Goal: Task Accomplishment & Management: Complete application form

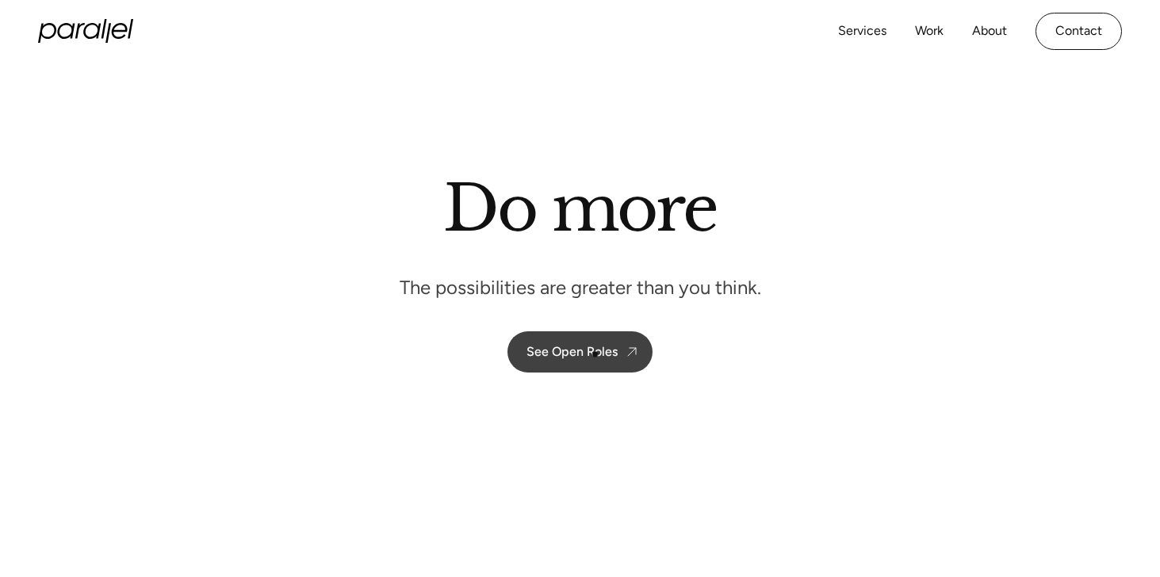
click at [595, 353] on div "See Open Roles" at bounding box center [571, 351] width 91 height 15
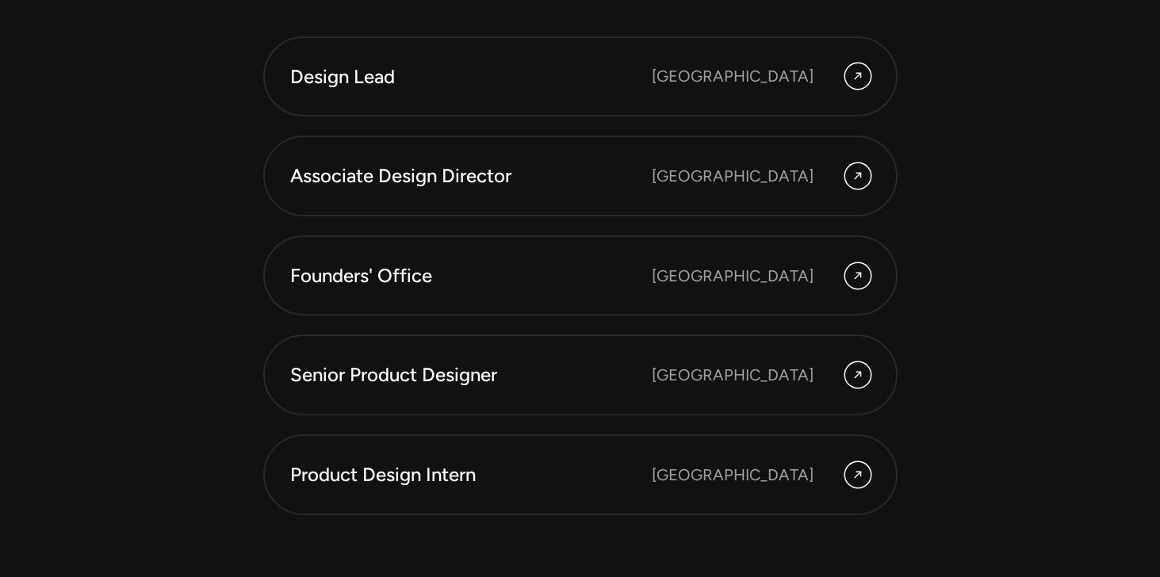
scroll to position [4377, 0]
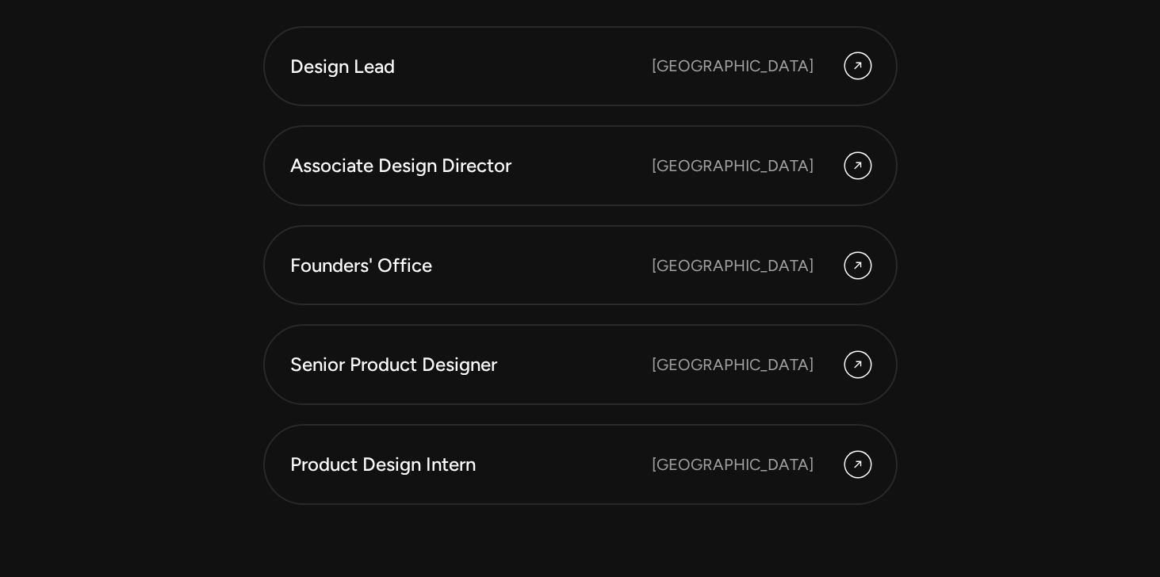
click at [595, 353] on div "Senior Product Designer" at bounding box center [471, 364] width 362 height 27
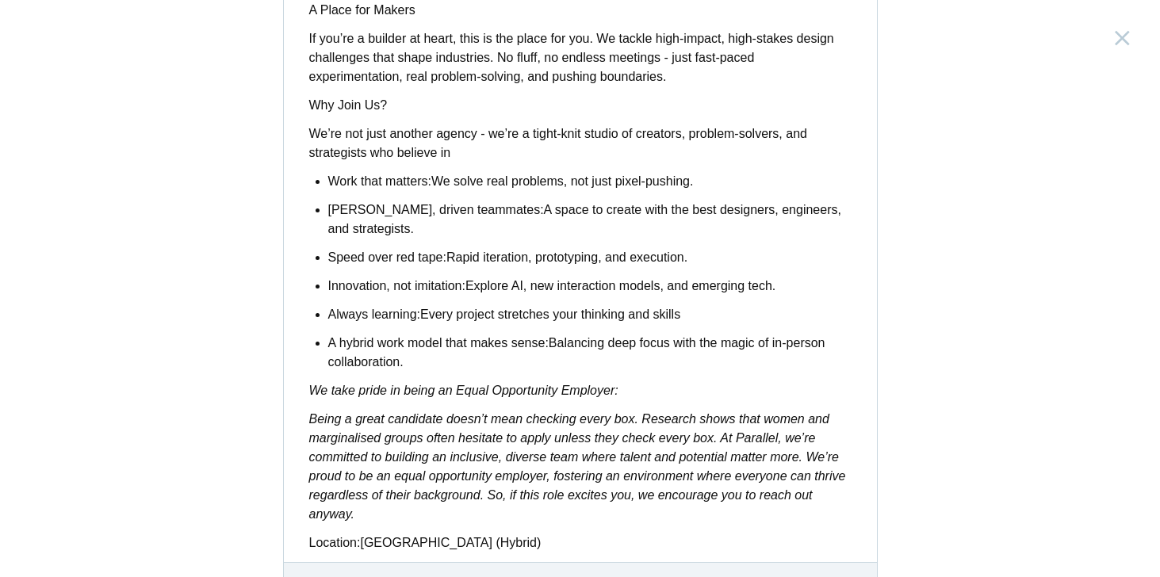
scroll to position [1319, 0]
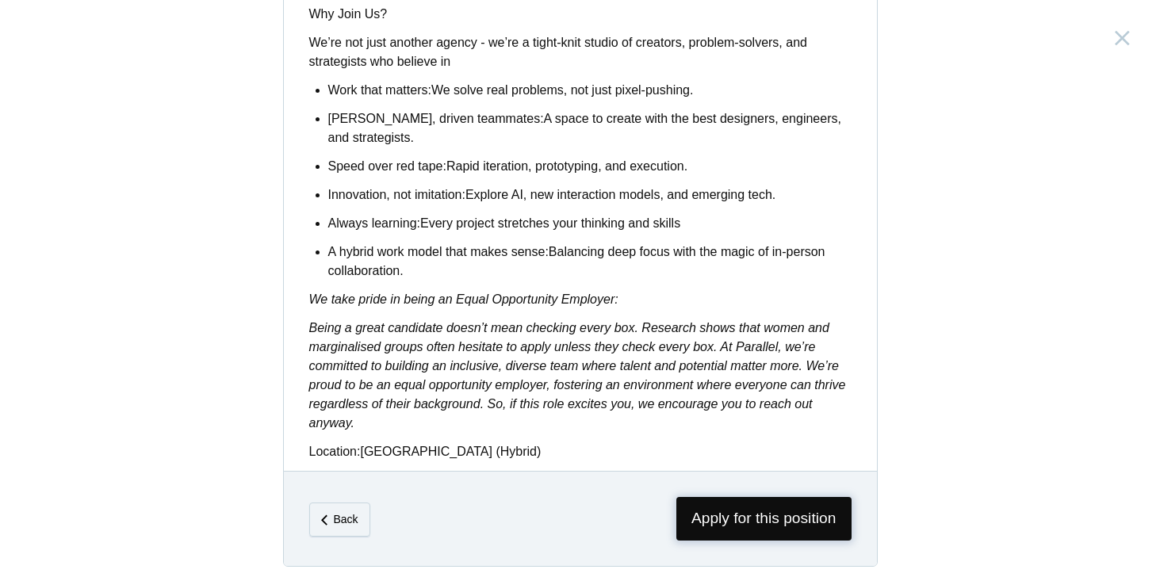
click at [720, 516] on span "Apply for this position" at bounding box center [763, 519] width 175 height 44
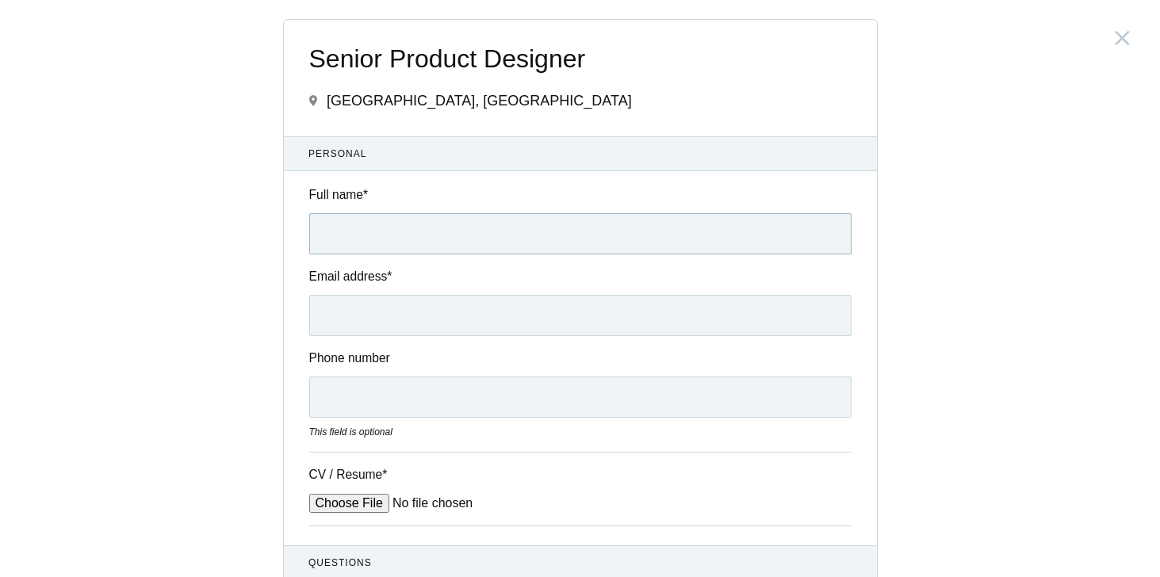
click at [474, 240] on input "Full name *" at bounding box center [580, 233] width 542 height 41
type input "[PERSON_NAME]"
type input "[EMAIL_ADDRESS][DOMAIN_NAME]"
click at [478, 392] on input "Phone number" at bounding box center [580, 397] width 542 height 41
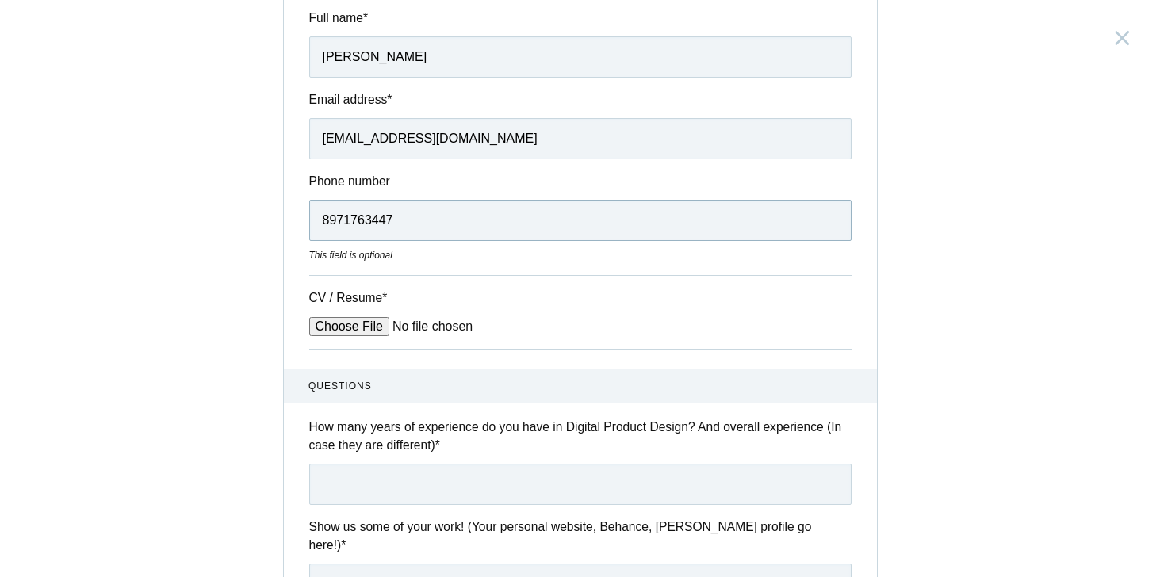
scroll to position [230, 0]
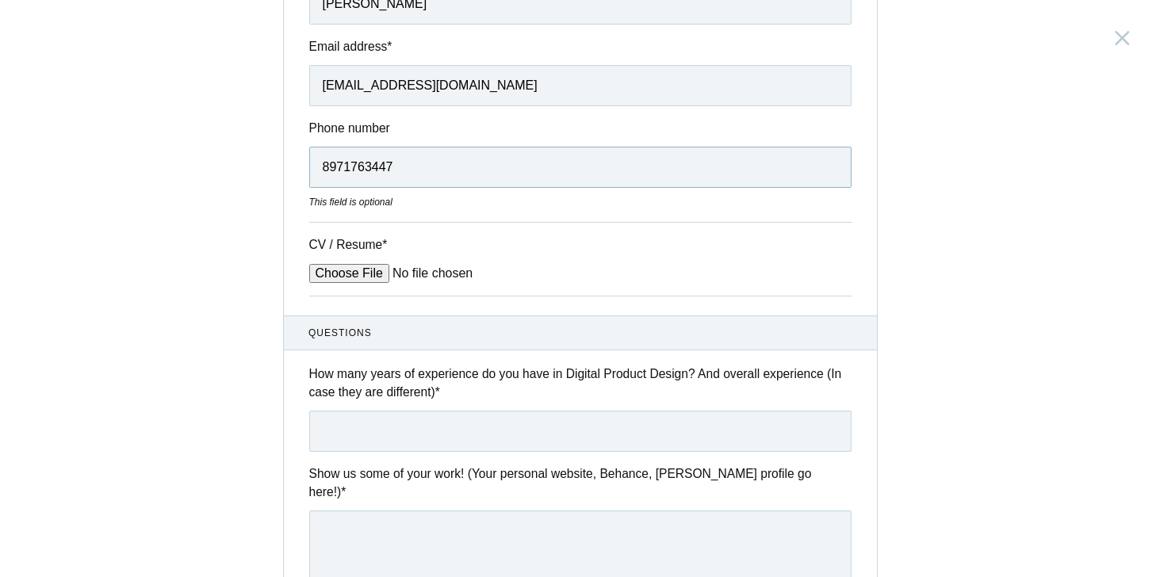
type input "8971763447"
click at [341, 279] on input "CV / Resume *" at bounding box center [429, 273] width 240 height 19
type input "C:\fakepath\[PERSON_NAME].pdf"
click at [585, 438] on input "text" at bounding box center [580, 431] width 542 height 41
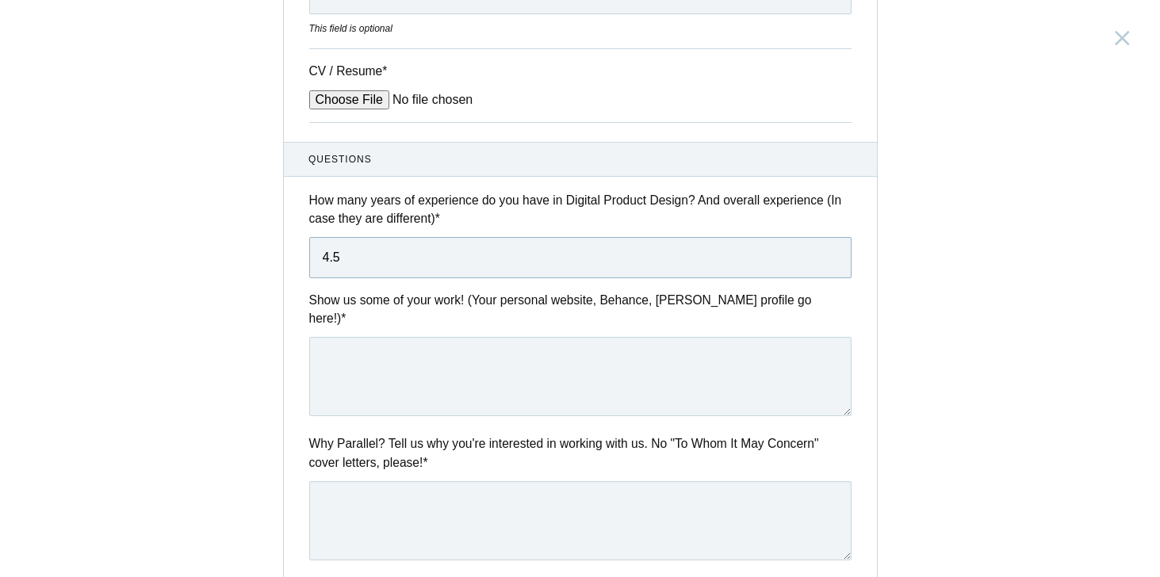
scroll to position [431, 0]
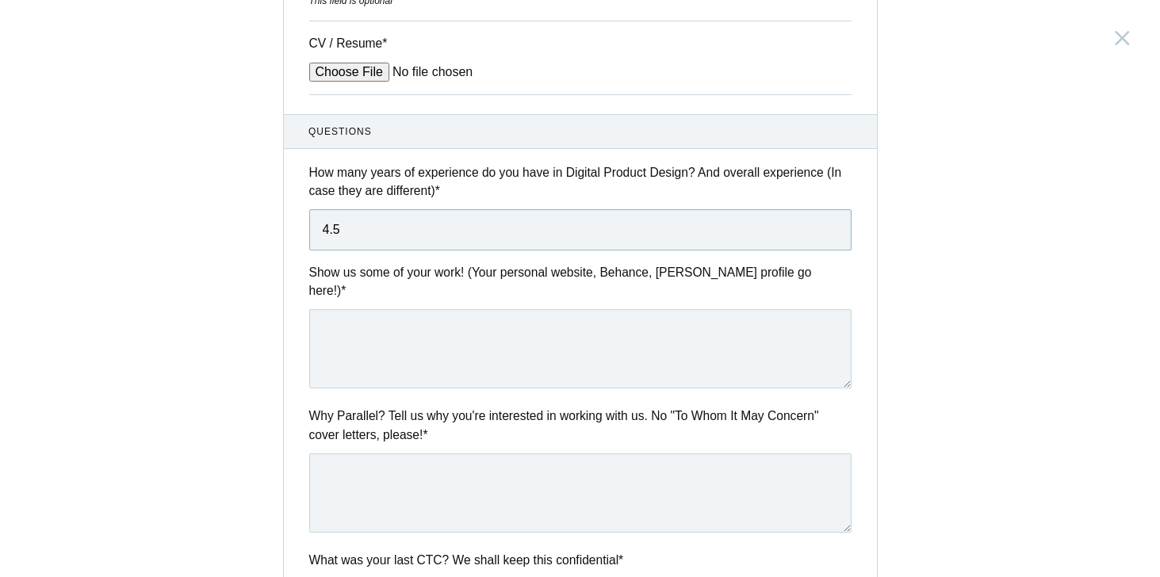
type input "4.5"
click at [997, 301] on div "Senior Product Designer [GEOGRAPHIC_DATA], [GEOGRAPHIC_DATA] Submitting form fa…" at bounding box center [580, 288] width 1160 height 577
click at [441, 309] on textarea at bounding box center [580, 348] width 542 height 79
paste textarea "[URL][DOMAIN_NAME]"
type textarea "[URL][DOMAIN_NAME]"
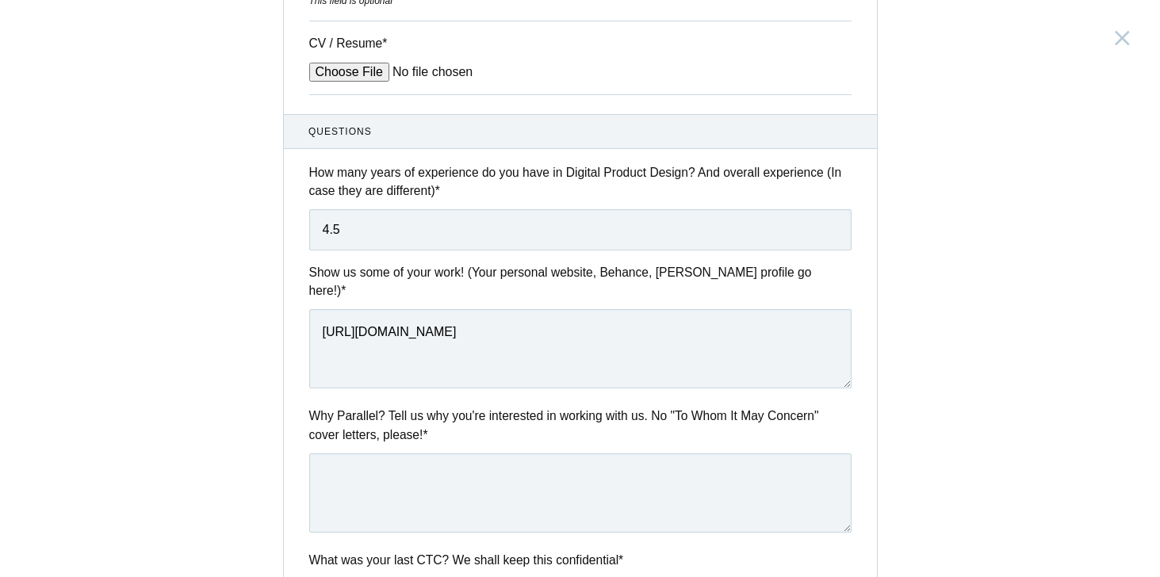
click at [224, 301] on div "Senior Product Designer [GEOGRAPHIC_DATA], [GEOGRAPHIC_DATA] Submitting form fa…" at bounding box center [580, 288] width 1160 height 577
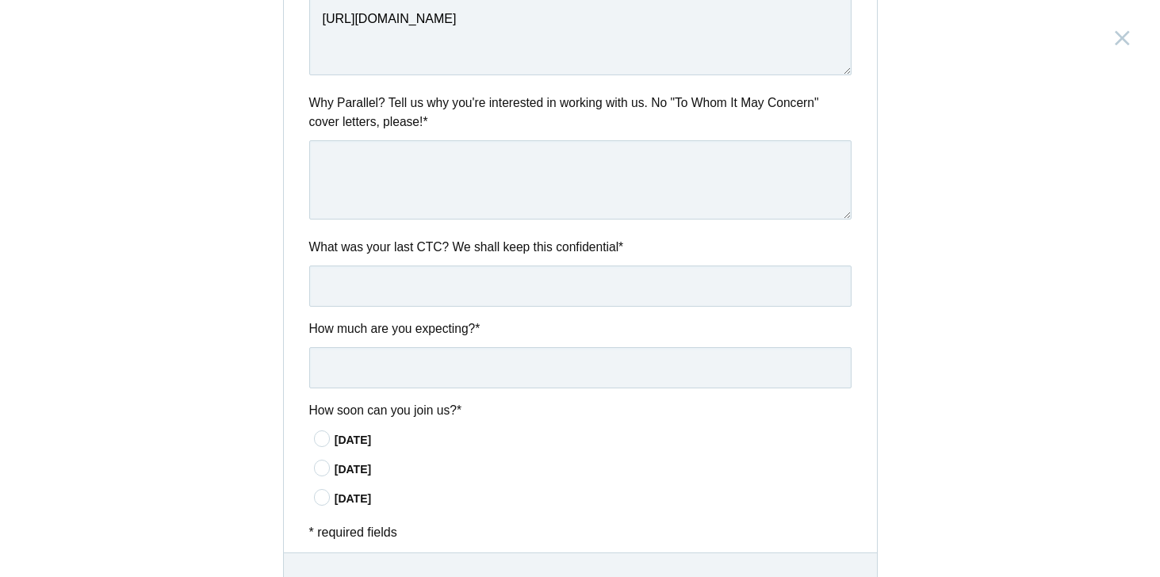
scroll to position [749, 0]
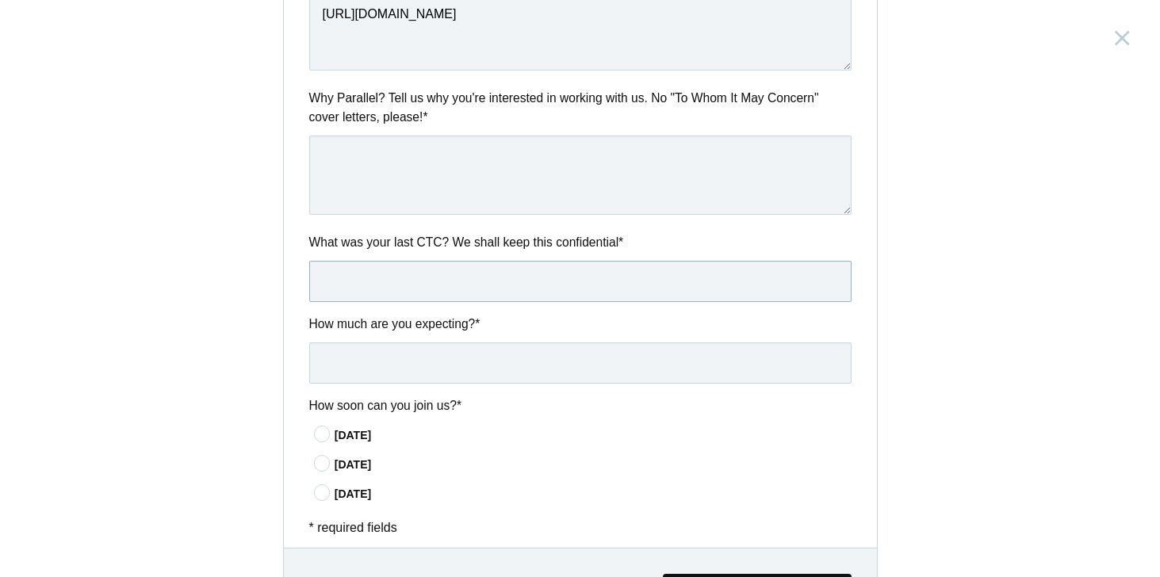
click at [461, 264] on input "text" at bounding box center [580, 281] width 542 height 41
type input "24LPA-25LPA"
click at [469, 366] on input "text" at bounding box center [580, 362] width 542 height 41
click at [355, 350] on input "Upto 30LPA" at bounding box center [580, 362] width 542 height 41
click at [422, 350] on input "30LPA" at bounding box center [580, 362] width 542 height 41
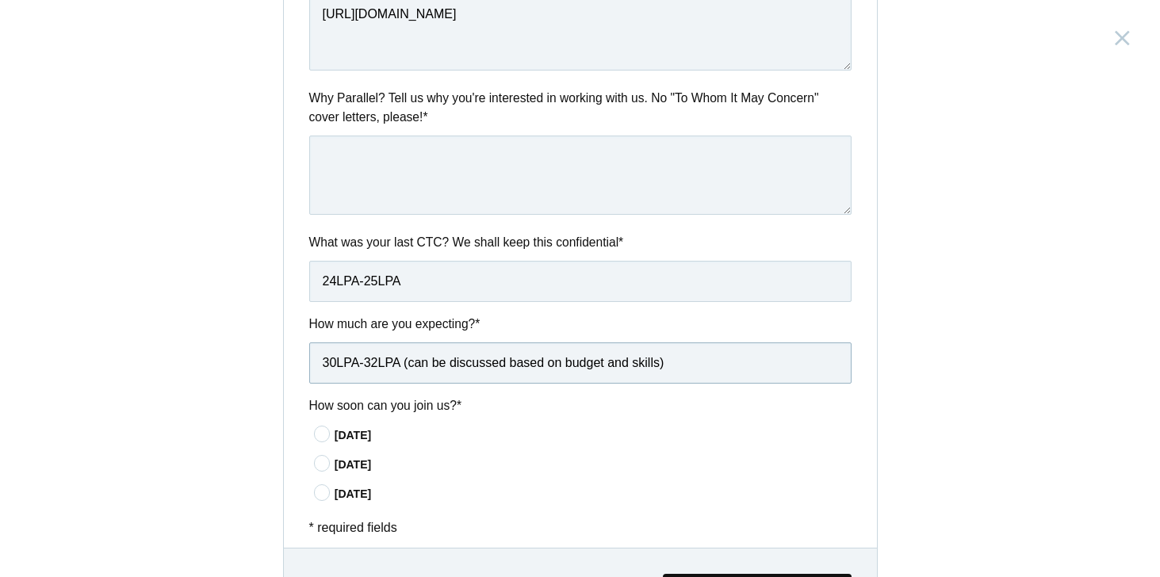
scroll to position [821, 0]
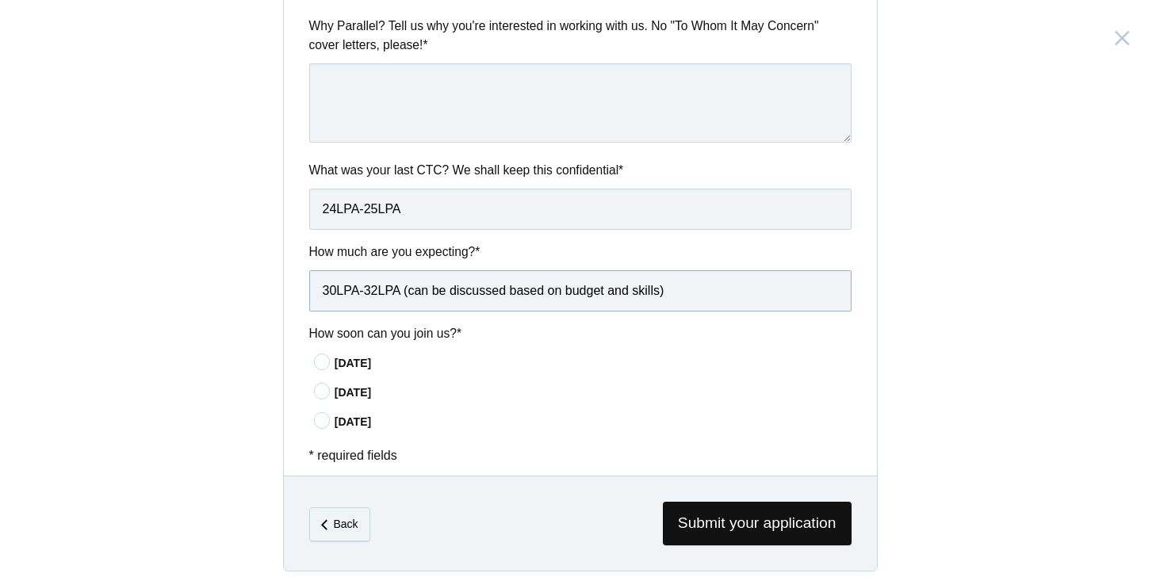
type input "30LPA-32LPA (can be discussed based on budget and skills)"
click at [373, 414] on div "[DATE]" at bounding box center [593, 422] width 517 height 17
click at [0, 0] on input"] "[DATE]" at bounding box center [0, 0] width 0 height 0
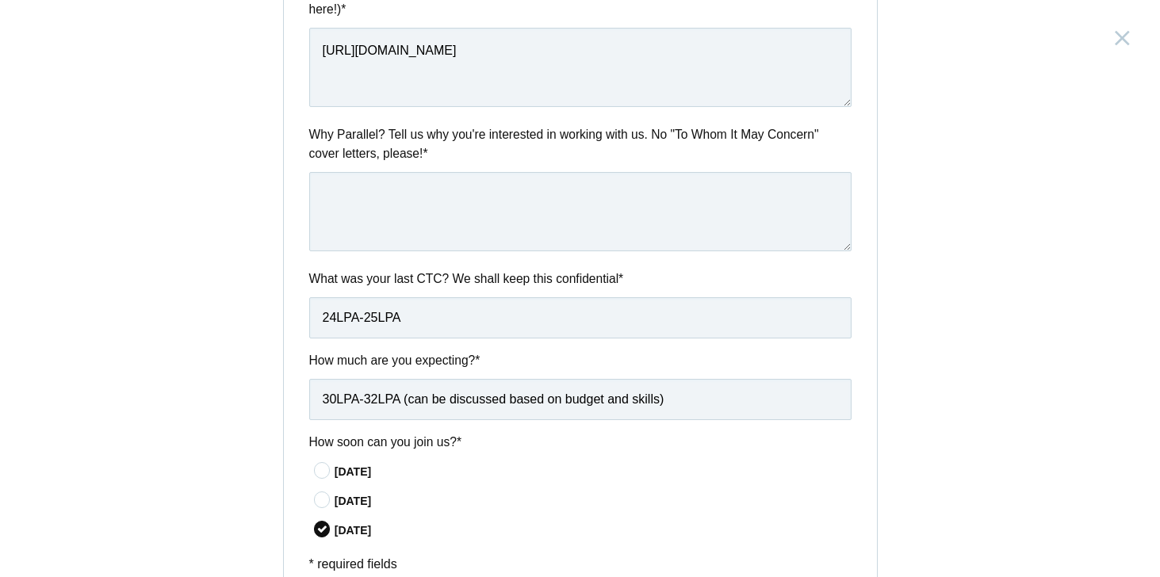
scroll to position [710, 0]
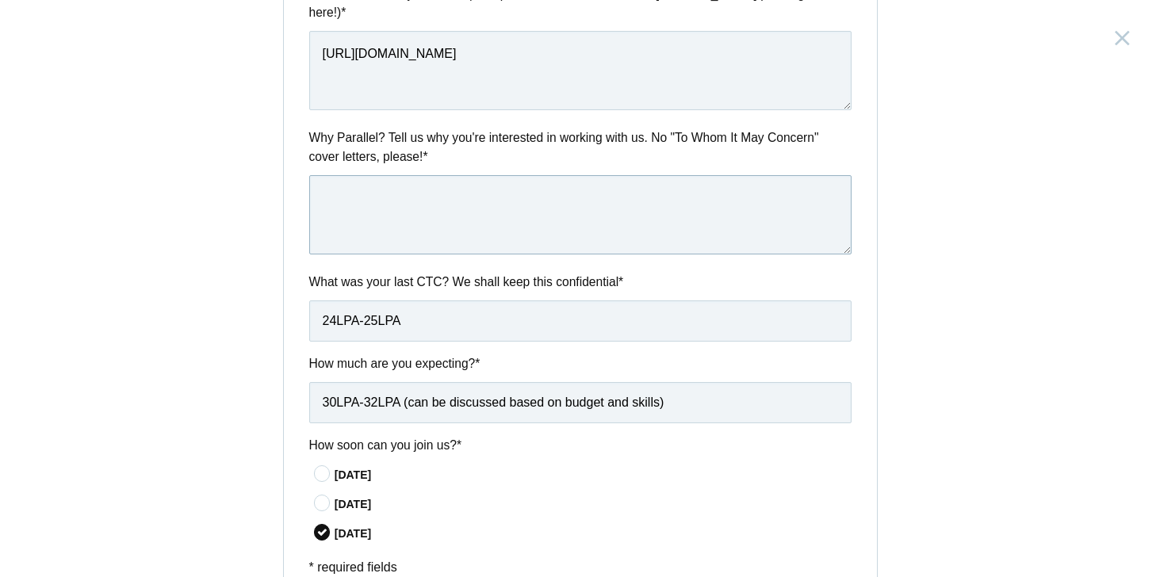
click at [525, 185] on textarea at bounding box center [580, 214] width 542 height 79
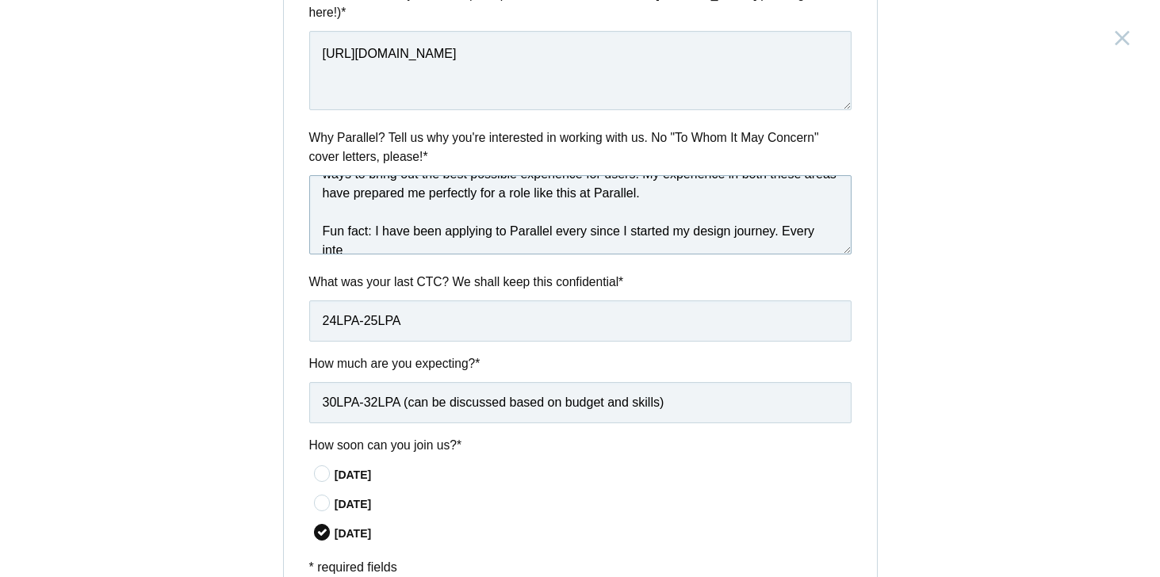
scroll to position [85, 0]
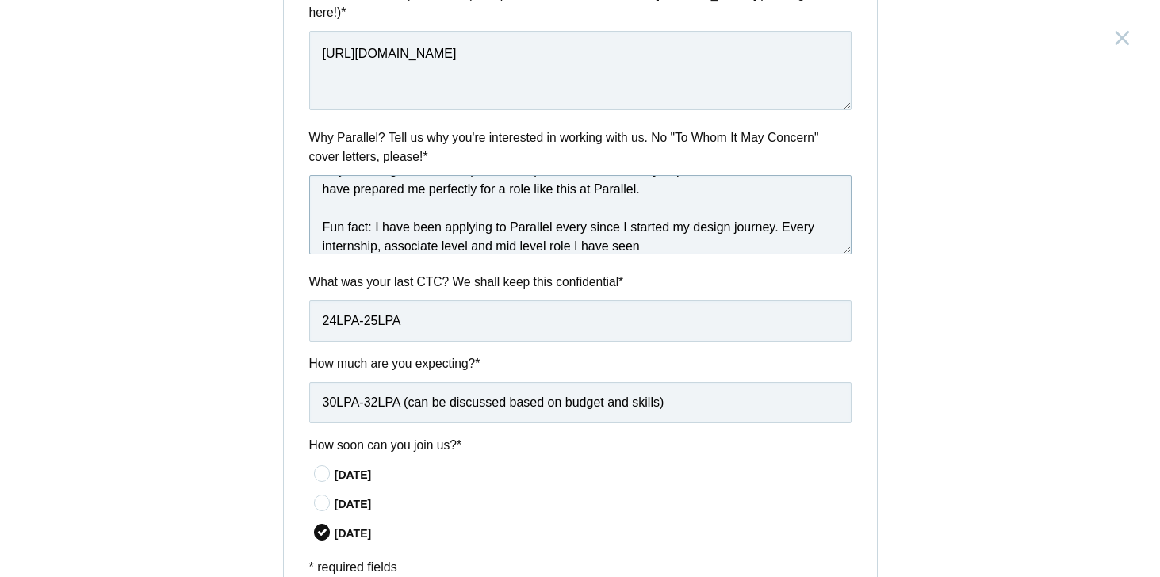
click at [794, 212] on textarea "I have worked in an agency and at product companies (Series E and Series A/B) a…" at bounding box center [580, 214] width 542 height 79
click at [678, 235] on textarea "I have worked in an agency and at product companies (Series E and Series A/B) a…" at bounding box center [580, 214] width 542 height 79
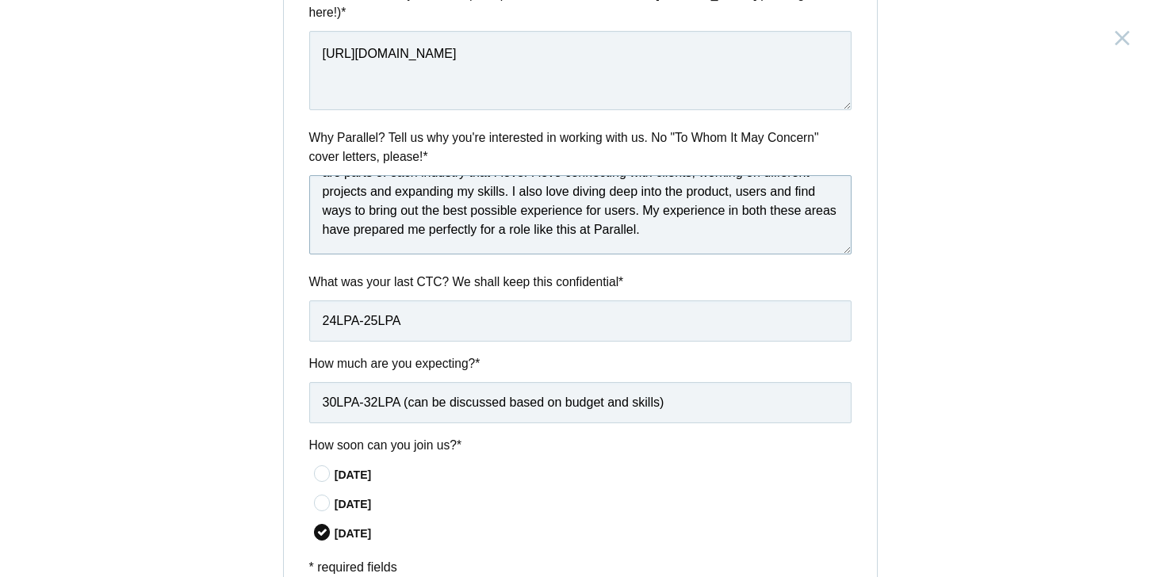
scroll to position [47, 0]
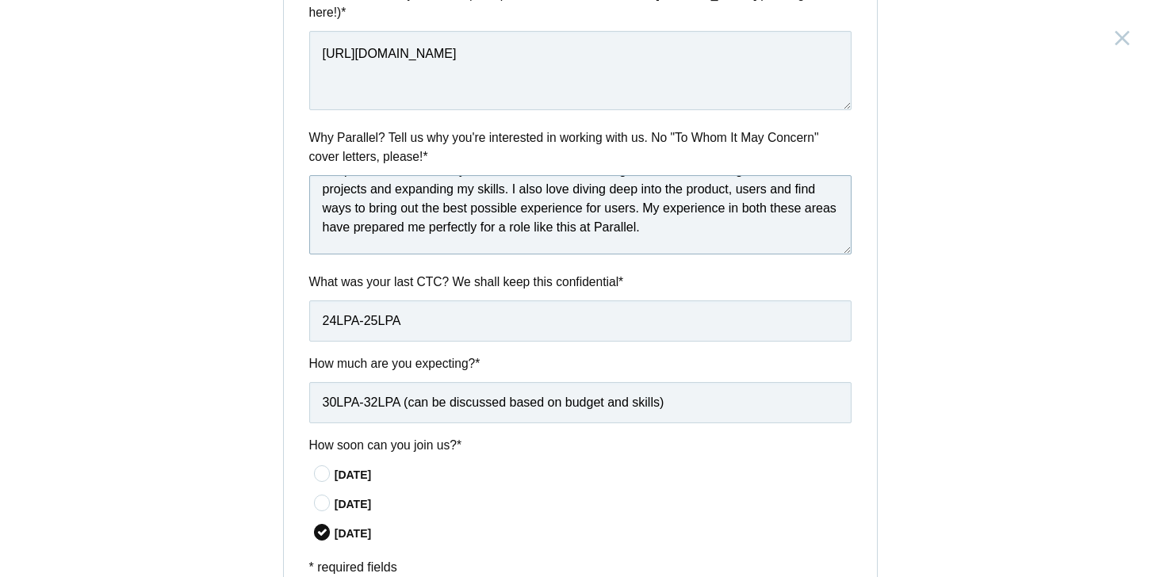
click at [699, 216] on textarea "I have worked in an agency and at product companies (Series E and Series A/B) a…" at bounding box center [580, 214] width 542 height 79
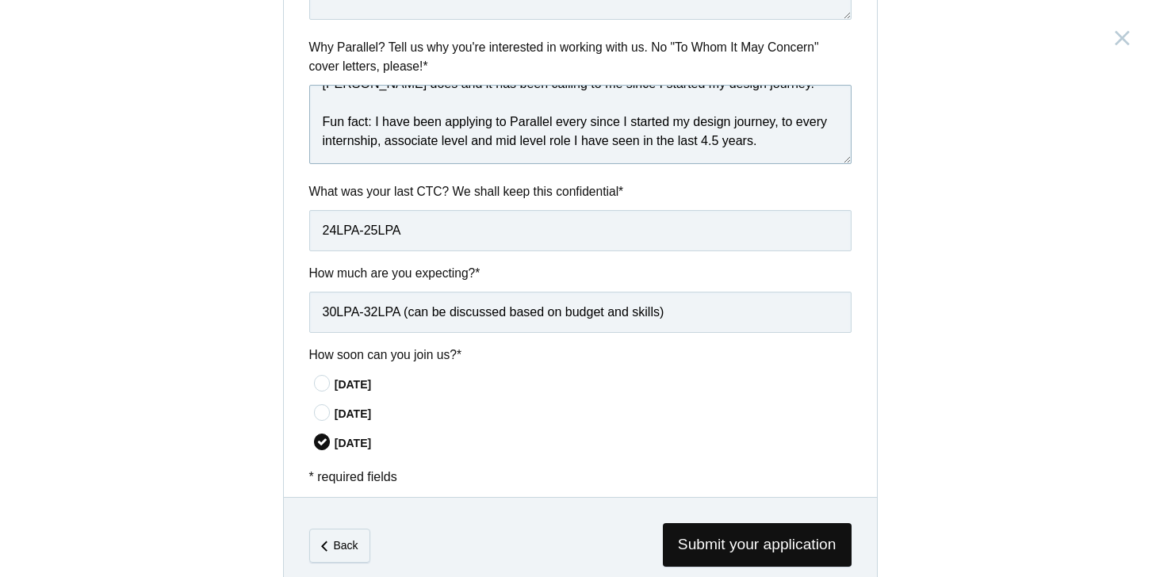
scroll to position [821, 0]
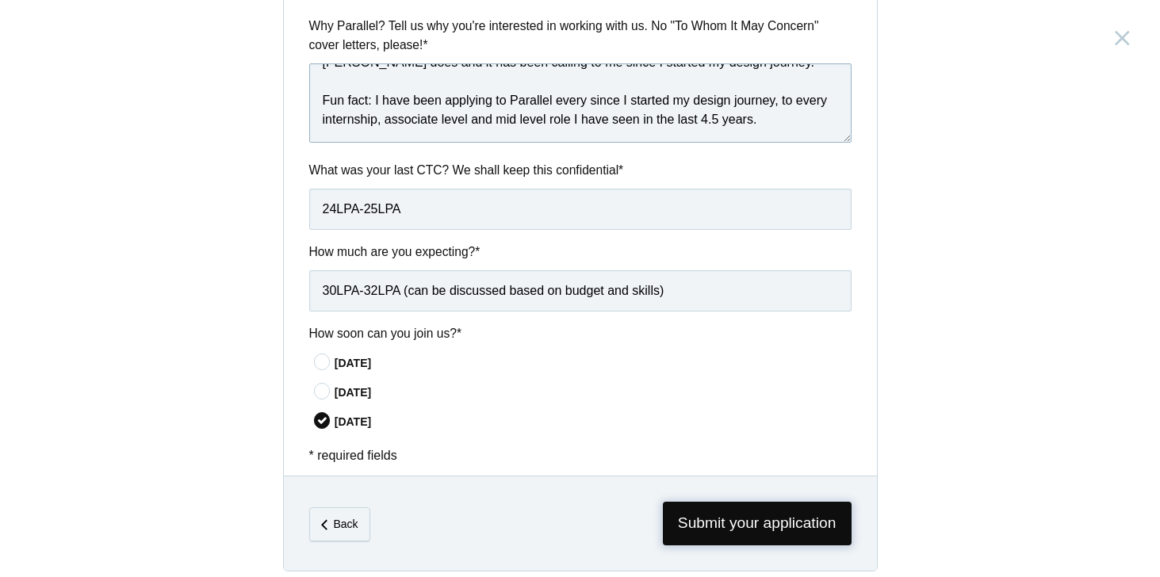
type textarea "I have worked in an agency and at product companies (Series E and Series A/B) a…"
click at [749, 511] on span "Submit your application" at bounding box center [757, 524] width 189 height 44
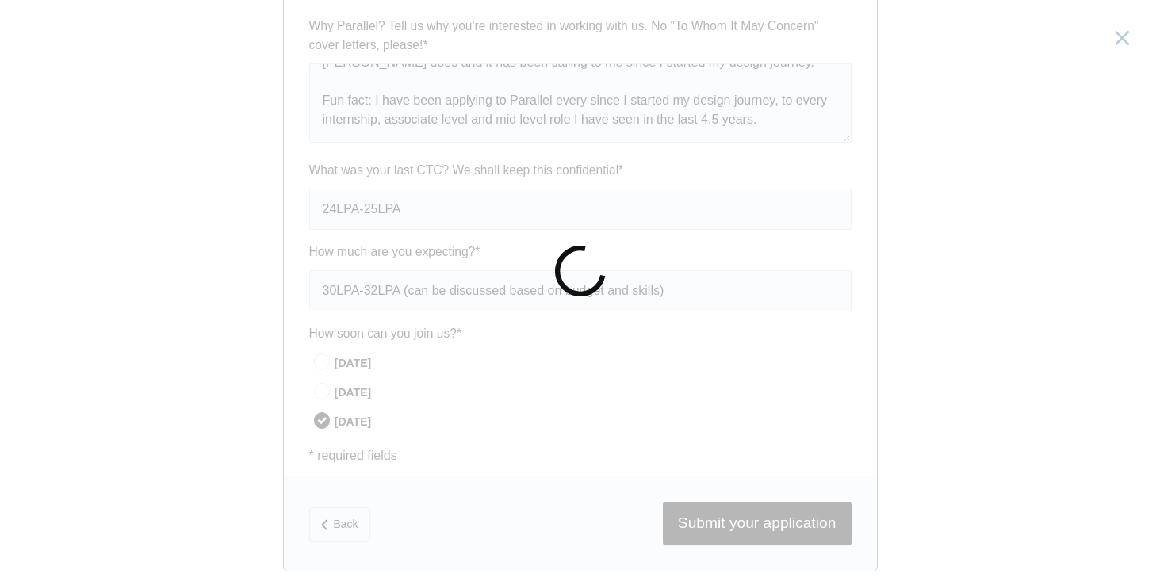
scroll to position [0, 0]
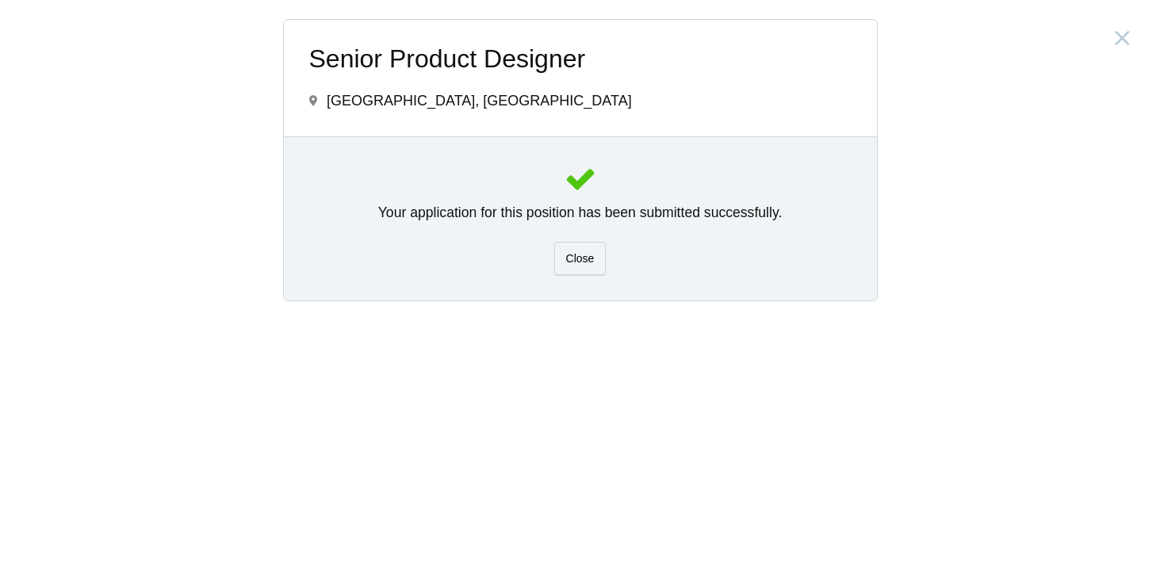
click at [411, 173] on div at bounding box center [580, 179] width 542 height 33
click at [576, 254] on span "Close" at bounding box center [580, 258] width 29 height 13
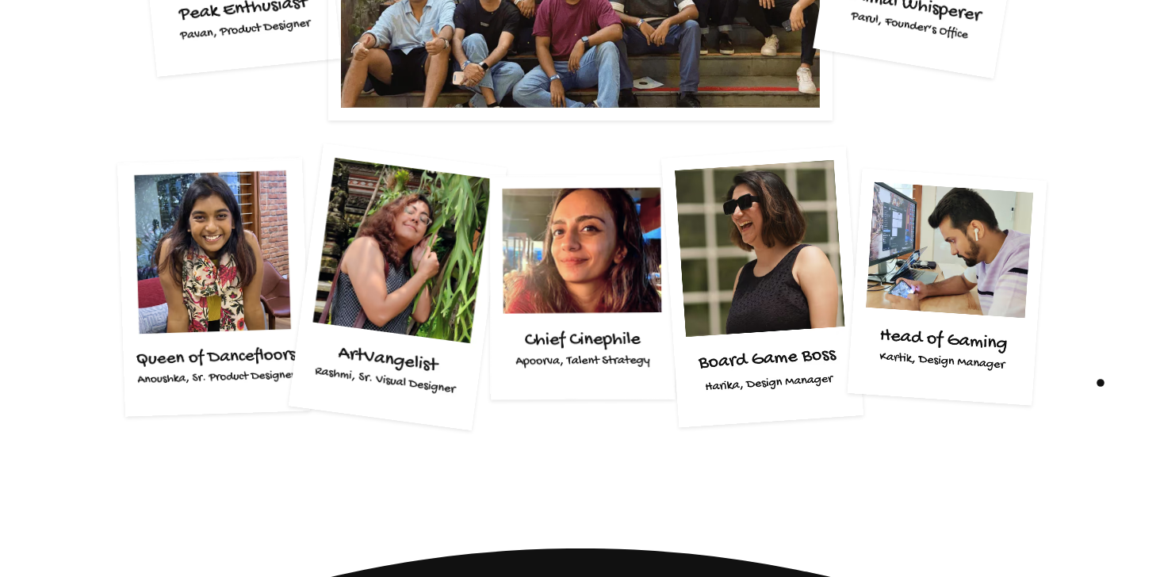
scroll to position [3074, 0]
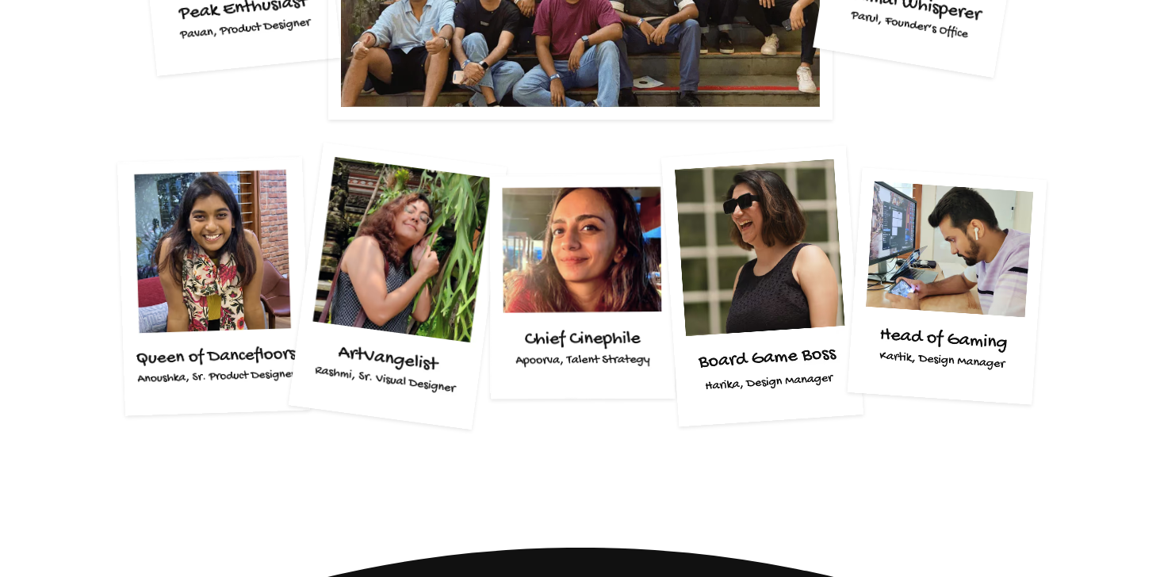
click at [216, 267] on img at bounding box center [213, 287] width 193 height 260
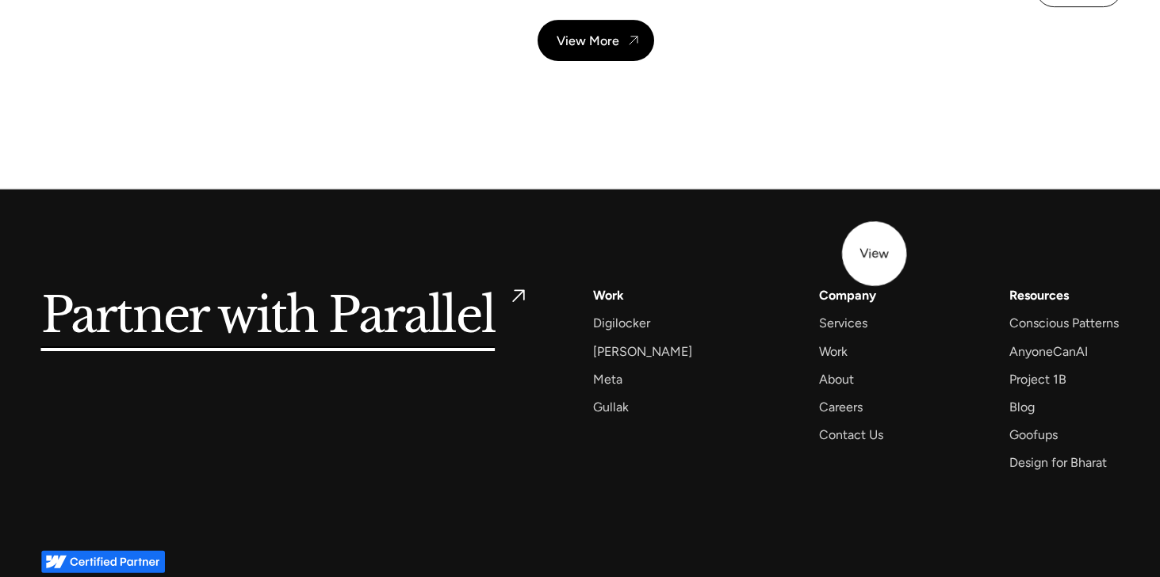
scroll to position [5744, 0]
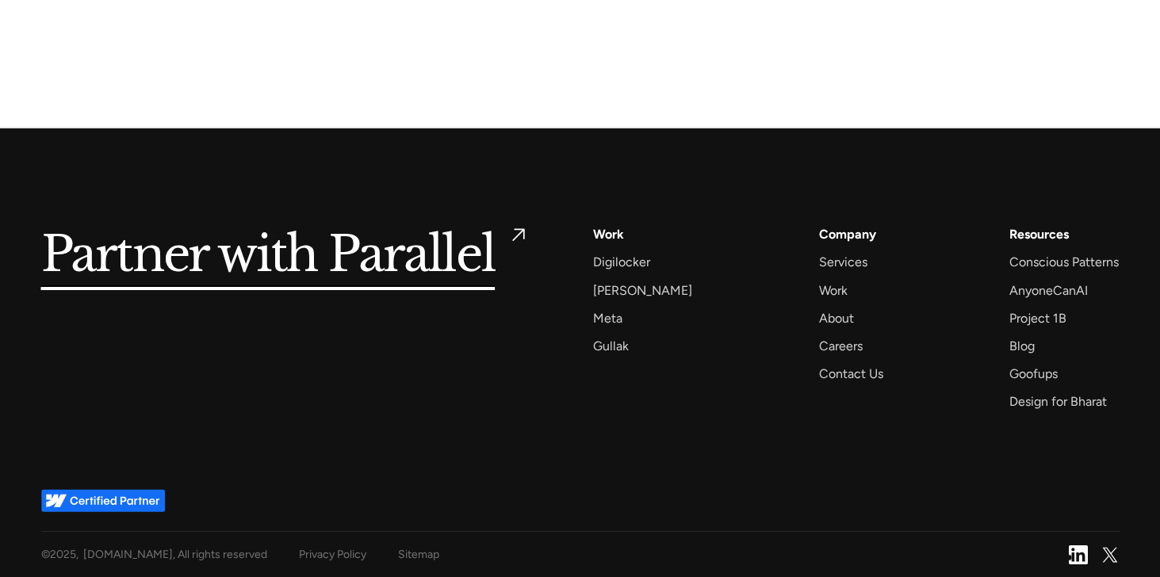
click at [1070, 559] on img at bounding box center [1078, 554] width 19 height 19
click at [833, 369] on div "Contact Us" at bounding box center [851, 373] width 64 height 21
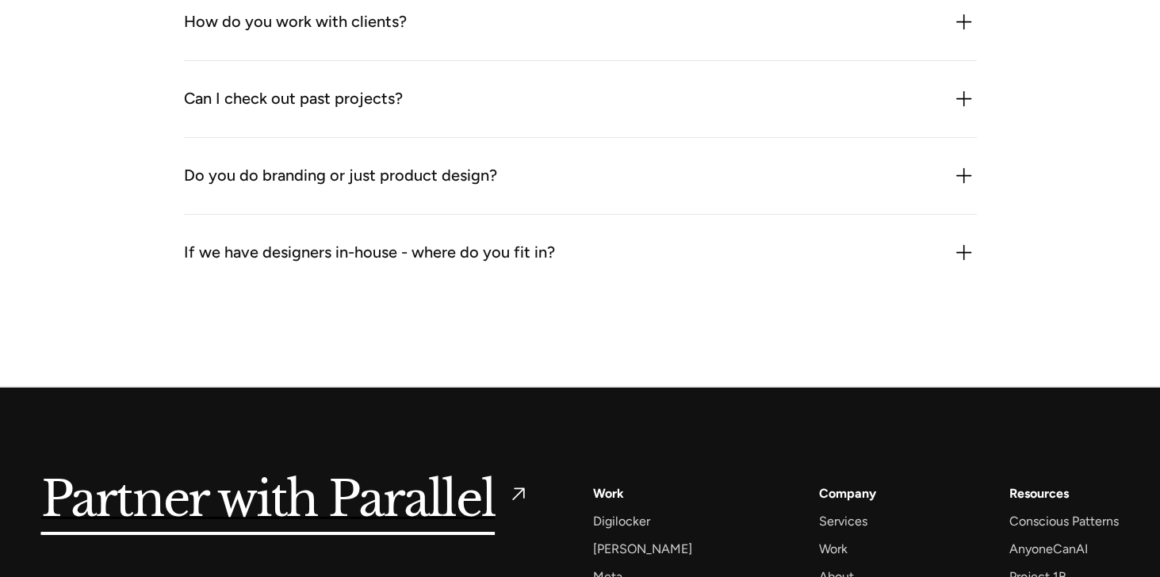
scroll to position [1926, 0]
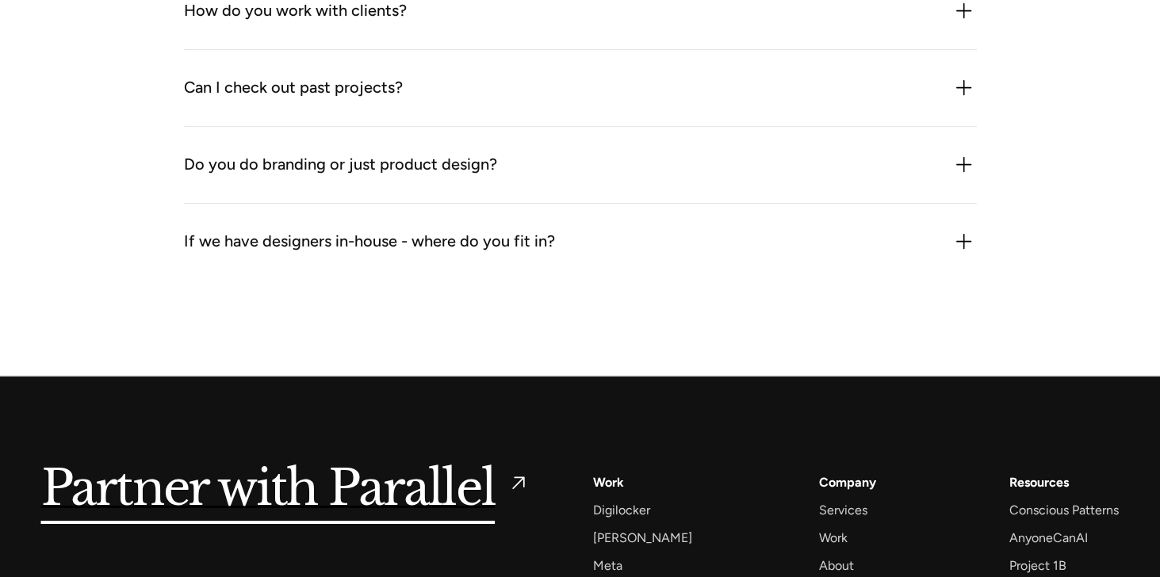
click at [624, 251] on div "If we have designers in-house - where do you fit in?" at bounding box center [580, 241] width 793 height 25
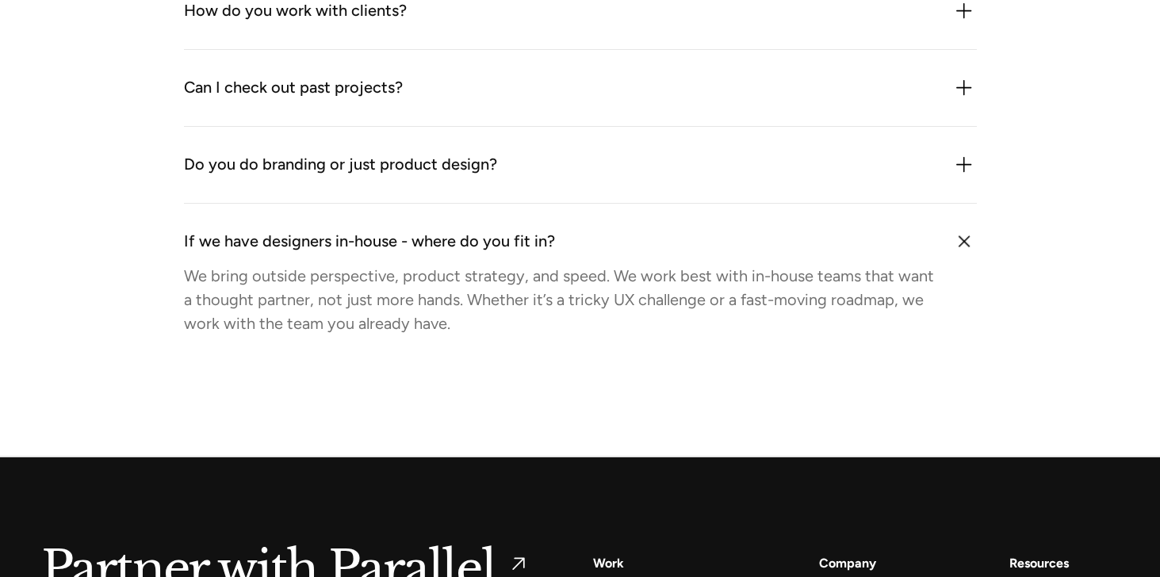
click at [624, 251] on div "If we have designers in-house - where do you fit in?" at bounding box center [580, 241] width 793 height 25
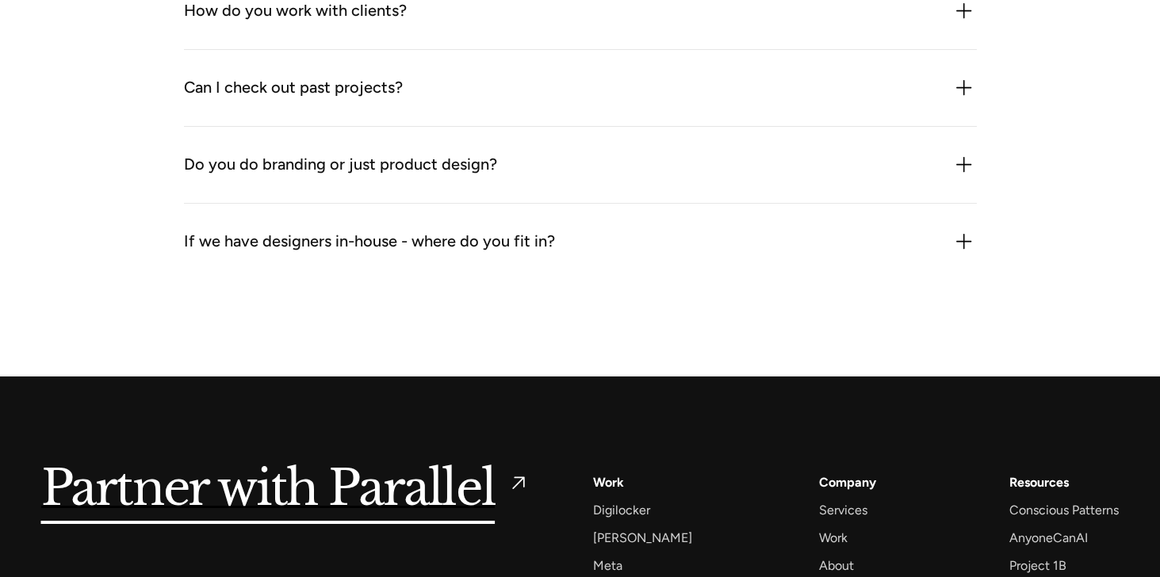
scroll to position [2173, 0]
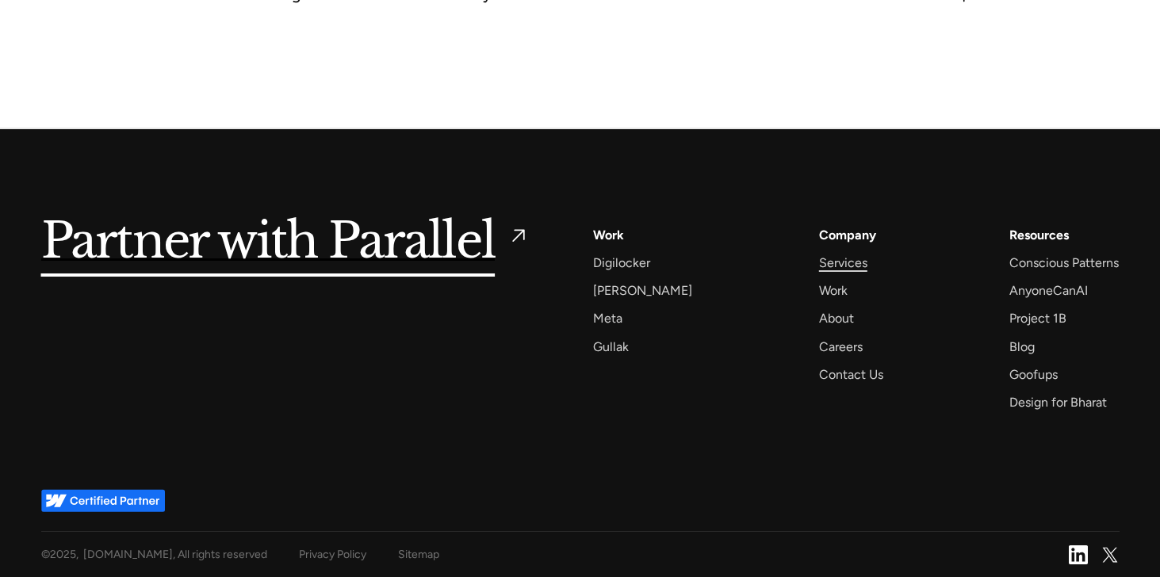
click at [823, 261] on div "Services" at bounding box center [843, 262] width 48 height 21
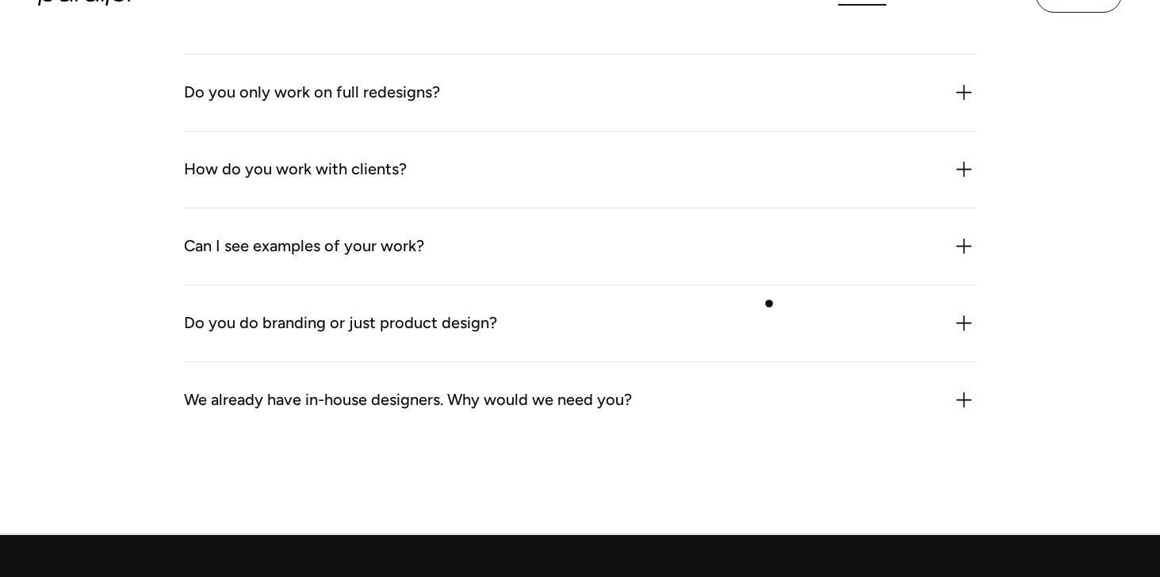
scroll to position [4548, 0]
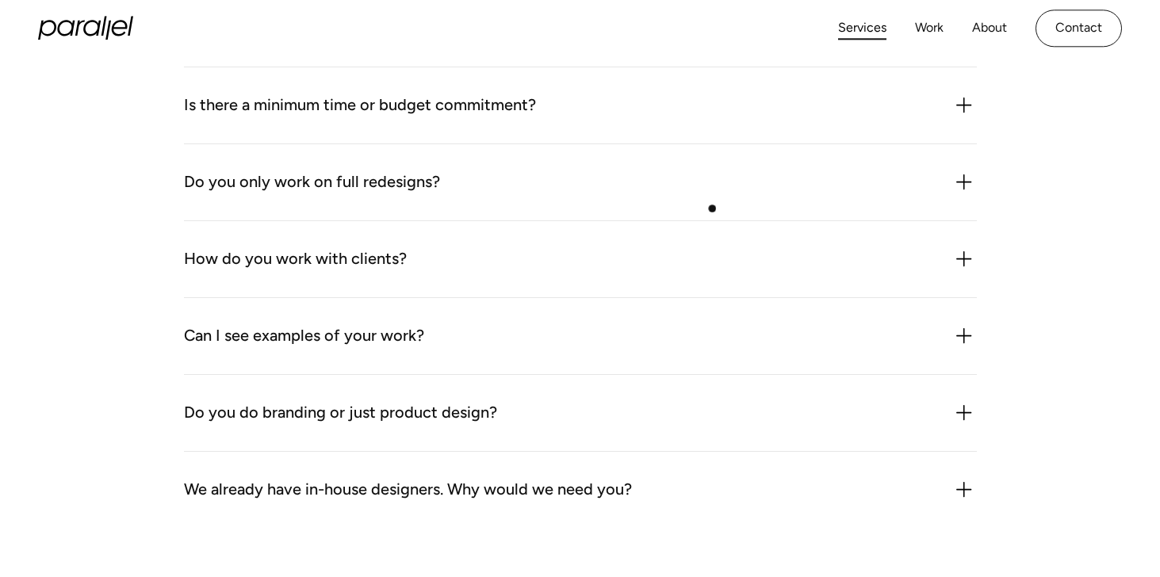
click at [711, 207] on div "Do you only work on full redesigns? No. We often work on specific flows, featur…" at bounding box center [580, 182] width 793 height 77
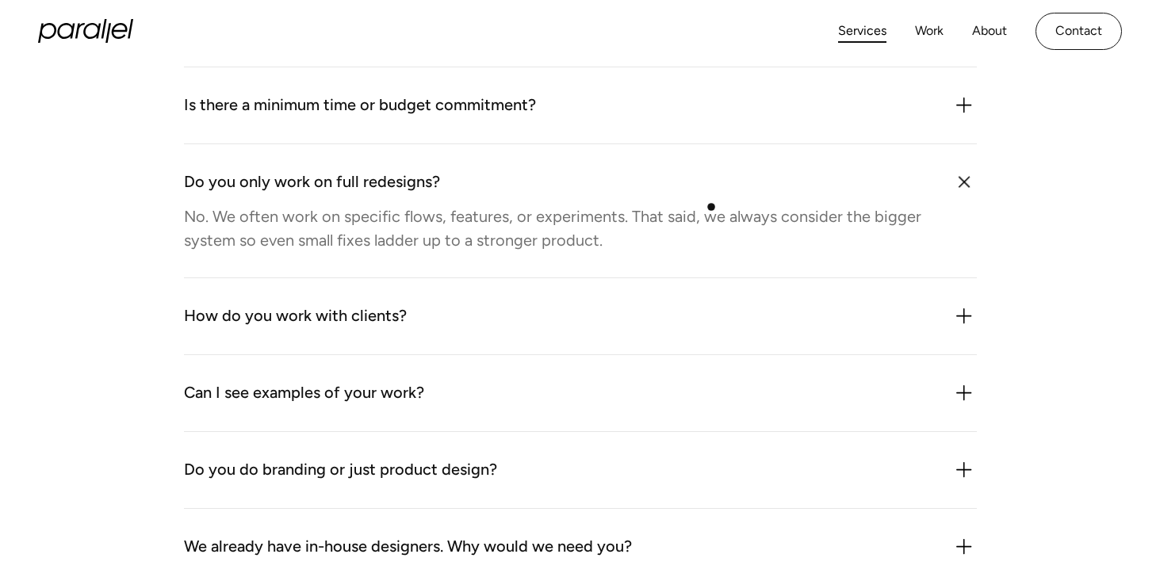
click at [711, 207] on div "No. We often work on specific flows, features, or experiments. That said, we al…" at bounding box center [559, 229] width 750 height 48
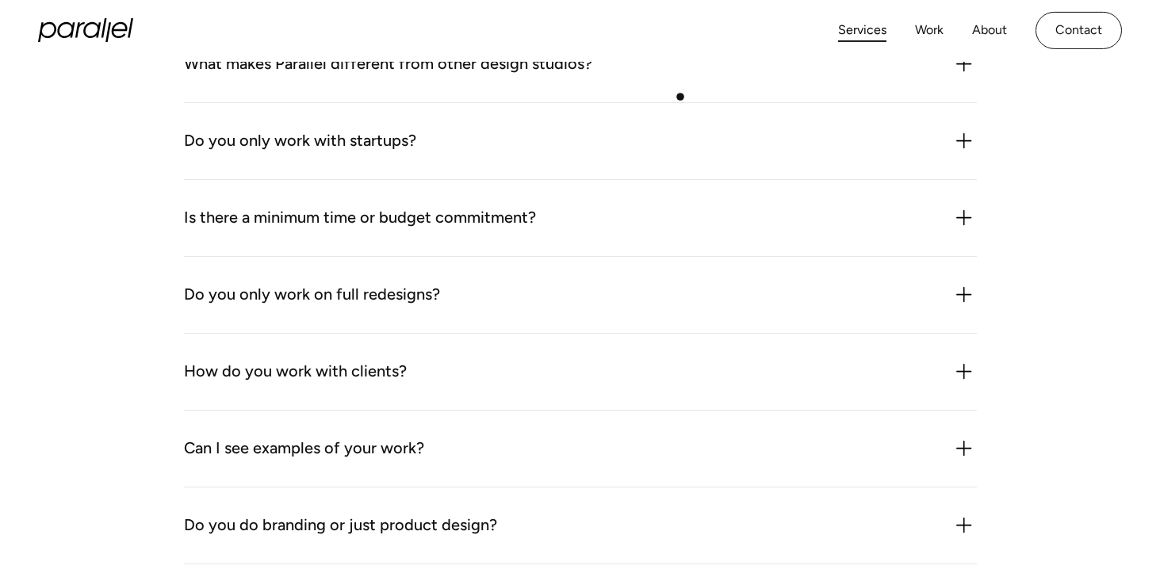
scroll to position [4431, 0]
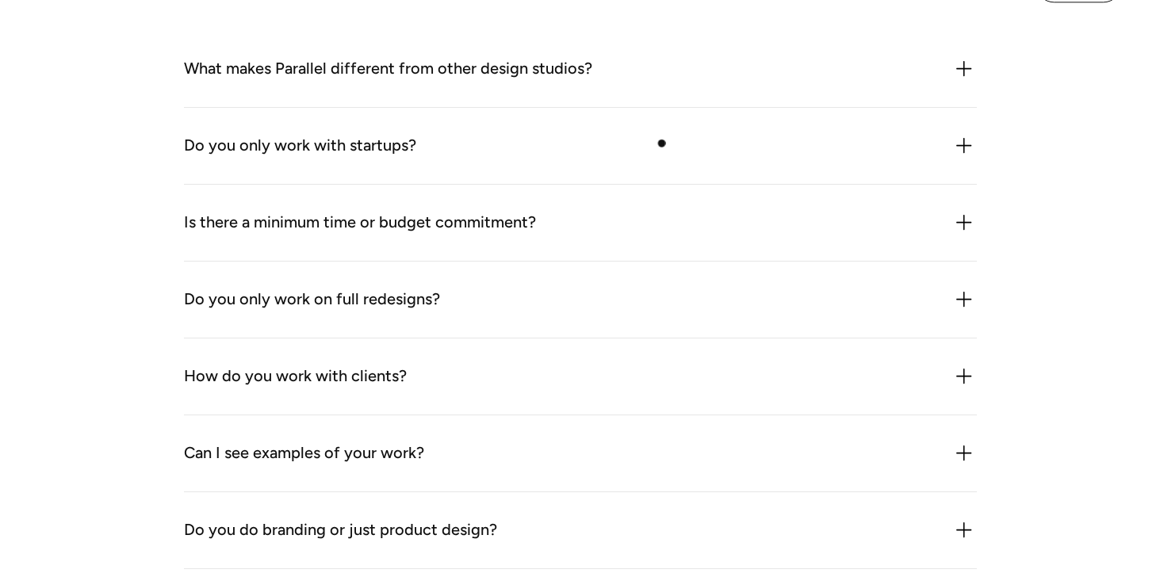
click at [653, 159] on div "Do you only work with startups?" at bounding box center [580, 145] width 793 height 25
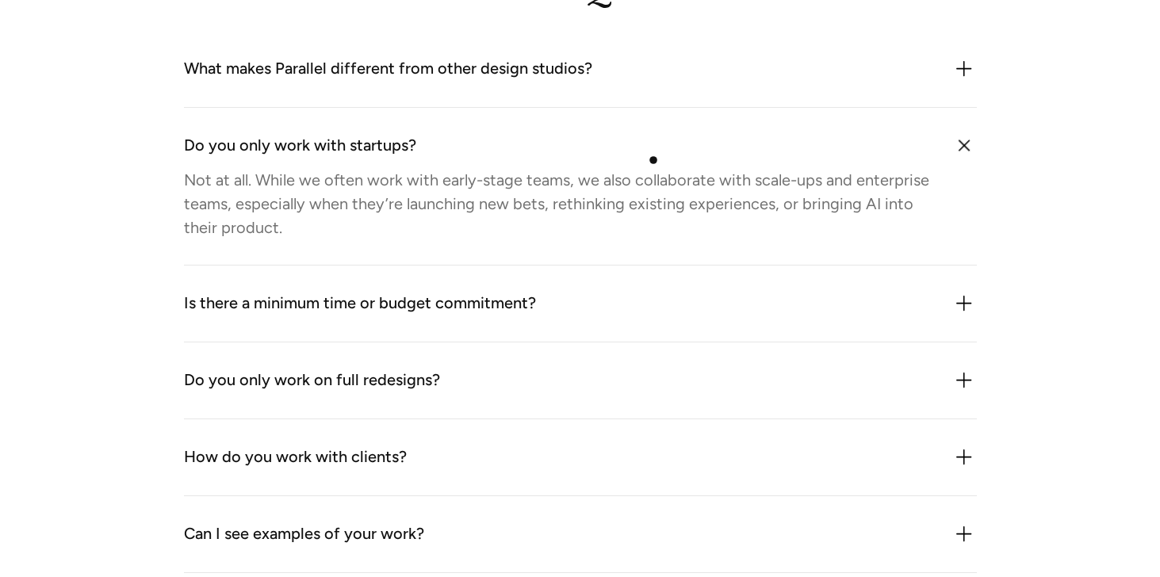
click at [653, 159] on div "Do you only work with startups?" at bounding box center [580, 145] width 793 height 25
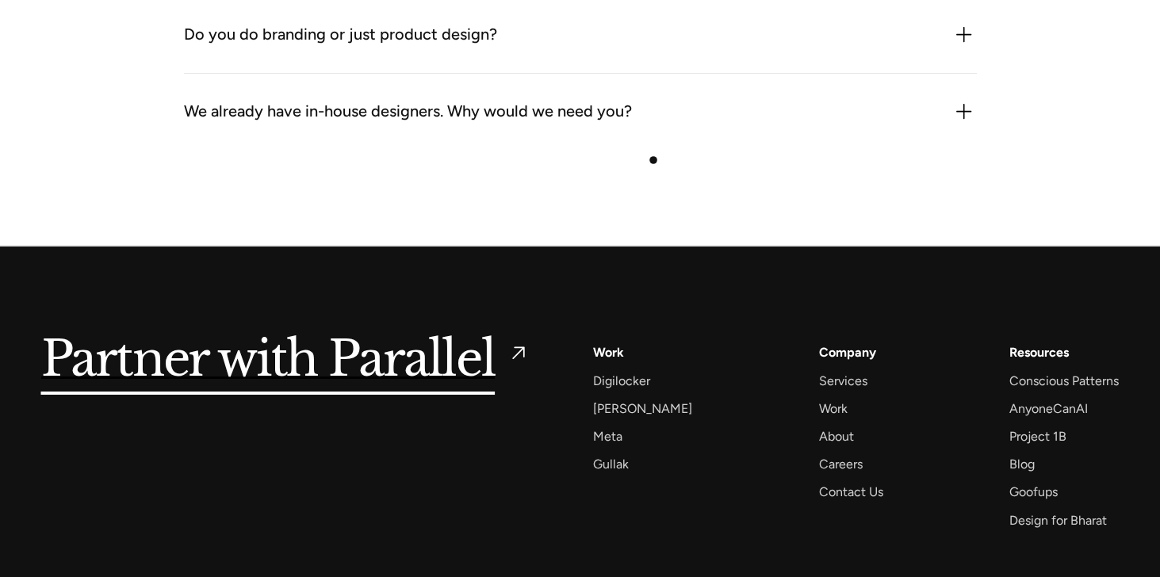
scroll to position [4968, 0]
